Goal: Ask a question

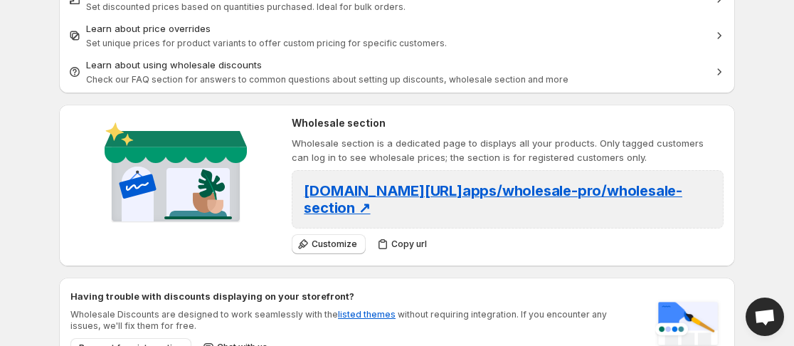
scroll to position [285, 0]
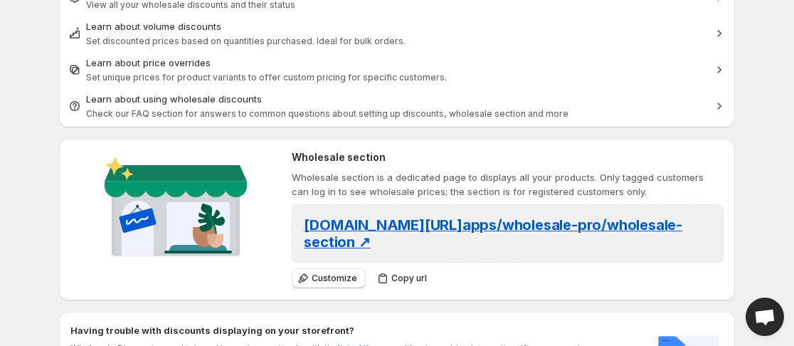
click at [765, 313] on span "Open chat" at bounding box center [764, 318] width 23 height 18
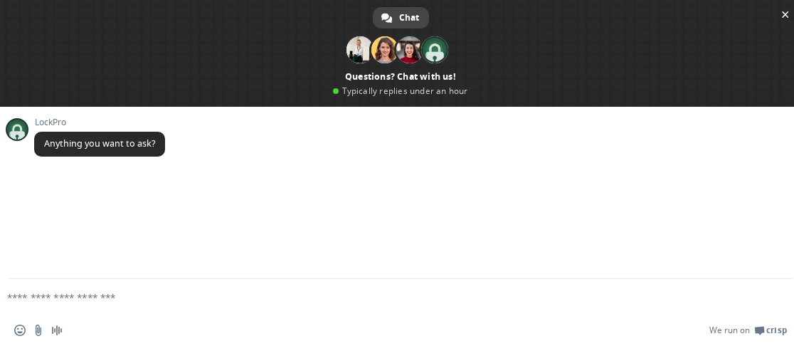
click at [58, 294] on textarea "Compose your message..." at bounding box center [377, 297] width 741 height 13
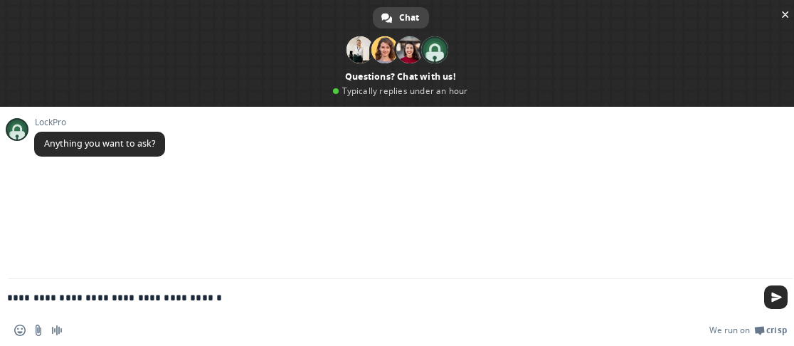
type textarea "**********"
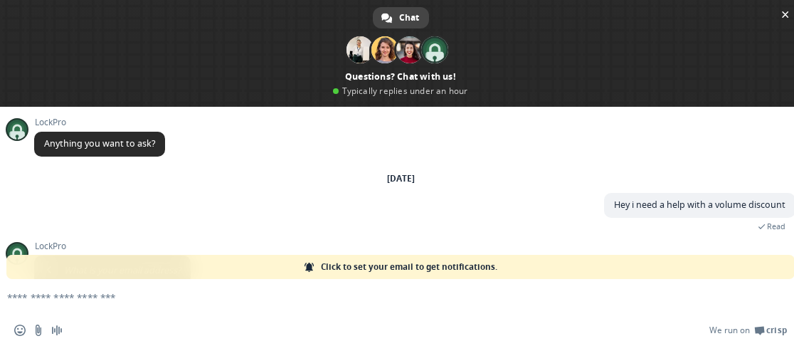
scroll to position [85, 0]
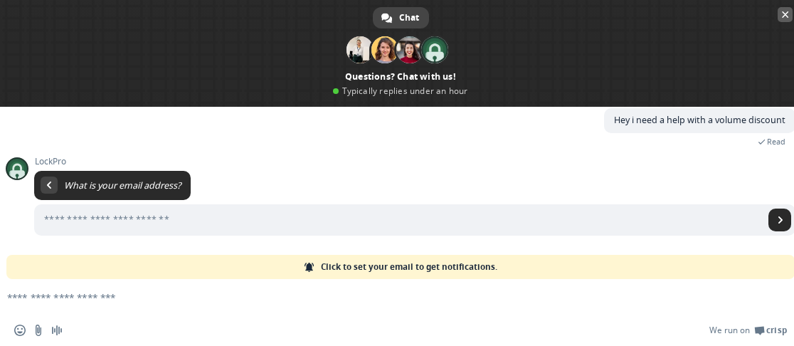
click at [787, 16] on span "Close chat" at bounding box center [785, 14] width 7 height 7
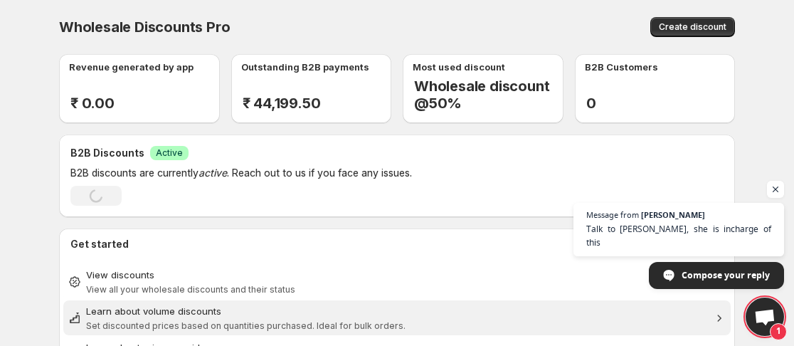
scroll to position [71, 0]
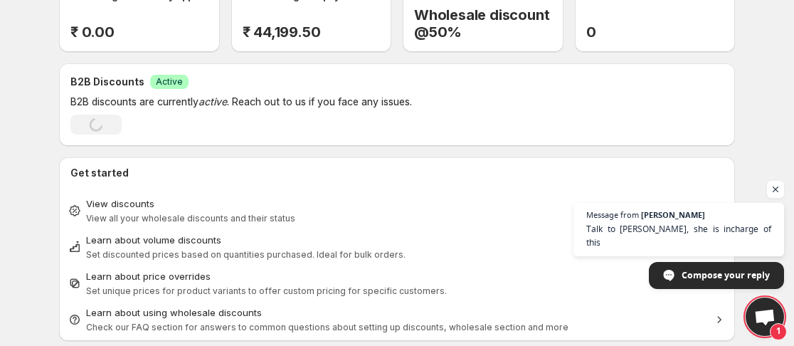
click at [757, 310] on span "Open chat" at bounding box center [764, 318] width 23 height 18
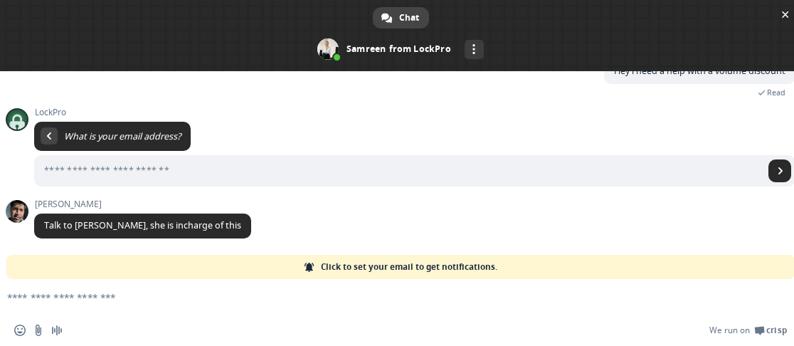
click at [64, 292] on textarea "Compose your message..." at bounding box center [377, 297] width 741 height 13
drag, startPoint x: 63, startPoint y: 293, endPoint x: 56, endPoint y: 297, distance: 8.0
paste textarea "**********"
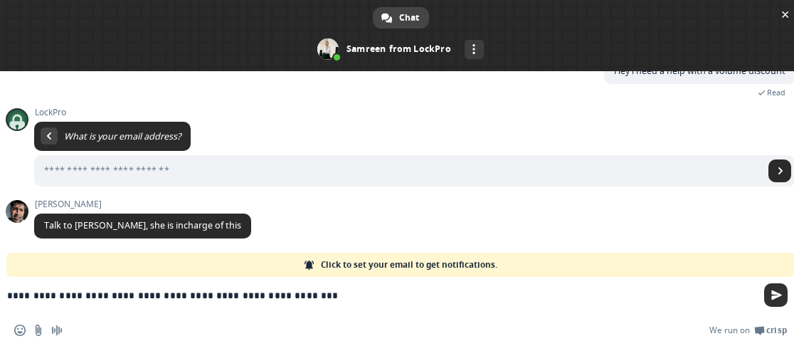
type textarea "**********"
click at [775, 297] on span "Send" at bounding box center [776, 295] width 11 height 11
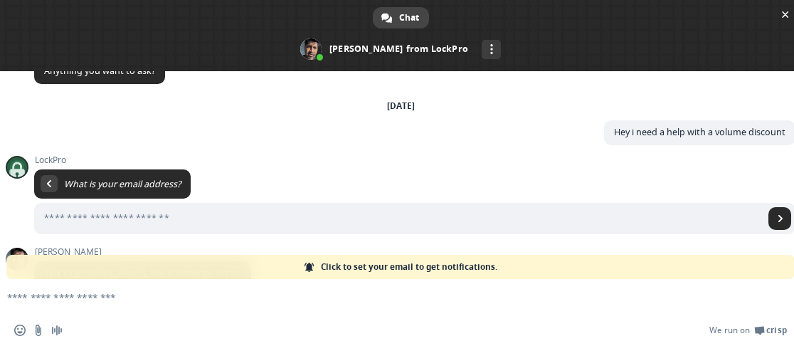
scroll to position [193, 0]
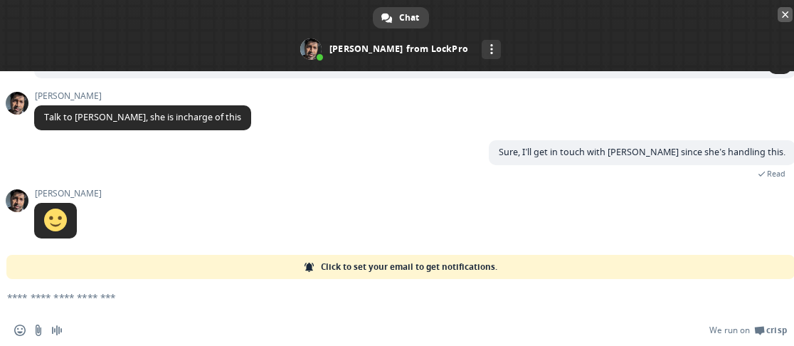
click at [785, 15] on span "Close chat" at bounding box center [785, 14] width 7 height 7
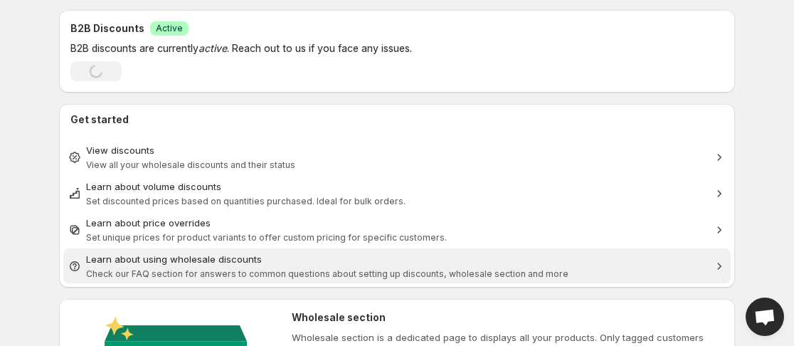
scroll to position [0, 0]
